Goal: Task Accomplishment & Management: Use online tool/utility

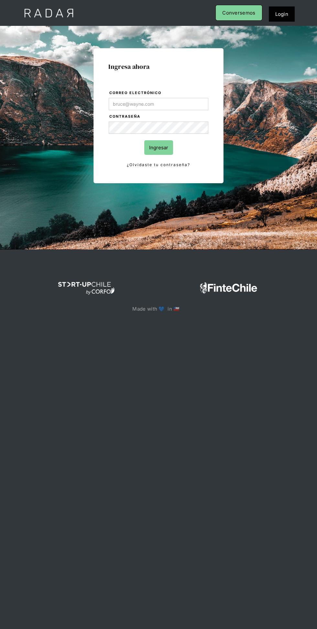
click at [182, 104] on input "Correo electrónico" at bounding box center [158, 104] width 99 height 12
type input "jose.chacon@prontopaga.com"
click at [144, 140] on input "Ingresar" at bounding box center [158, 147] width 29 height 15
